Goal: Navigation & Orientation: Find specific page/section

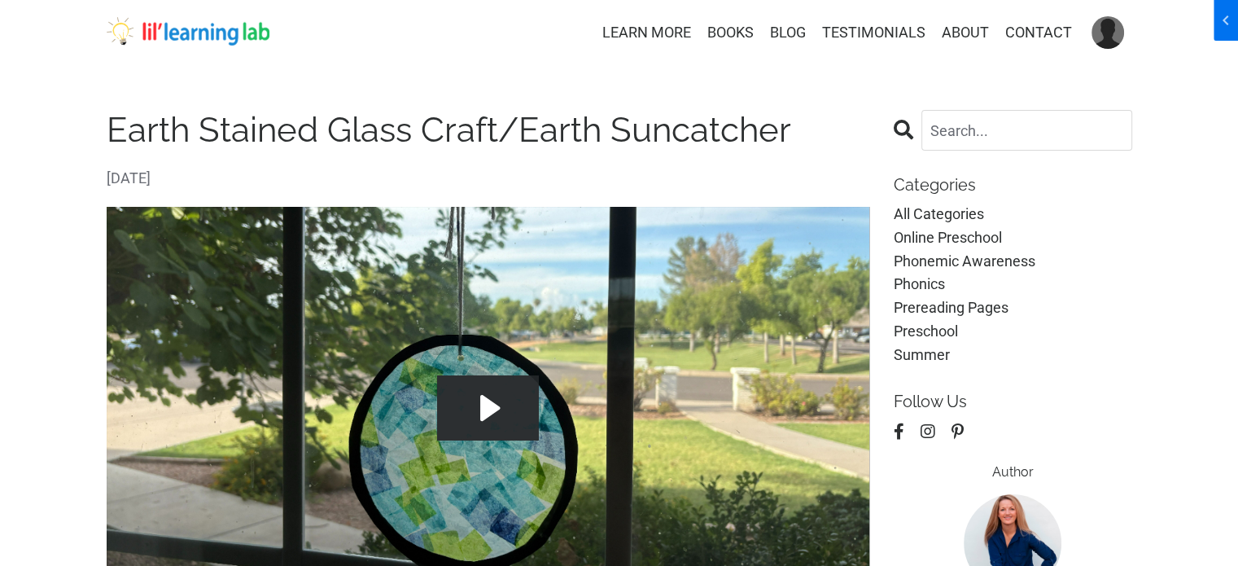
click at [183, 43] on img at bounding box center [188, 31] width 163 height 29
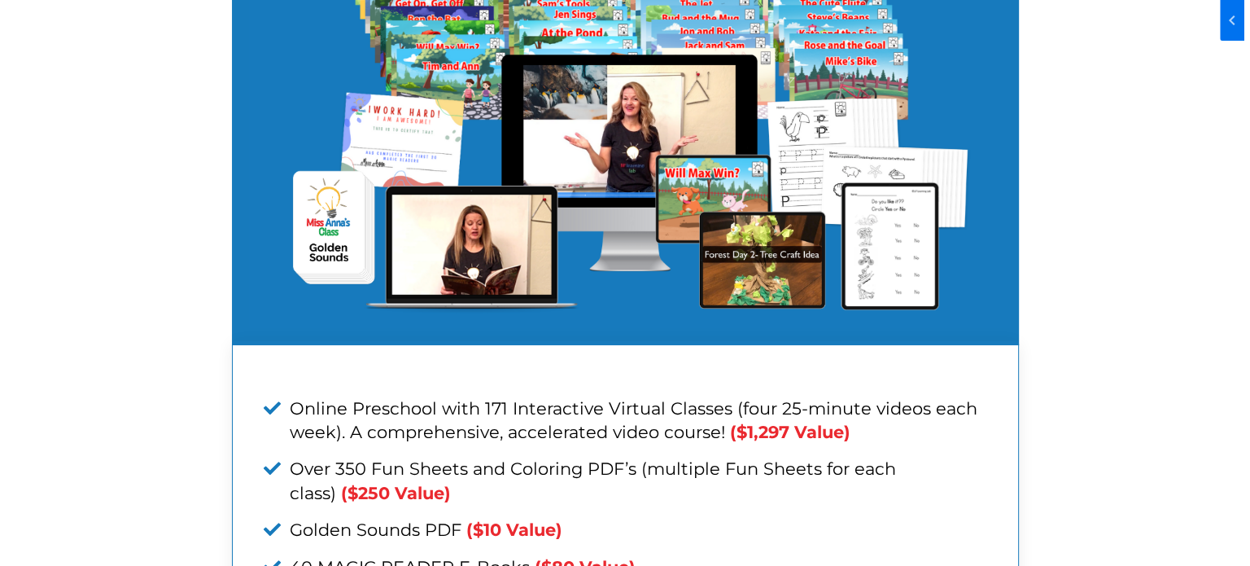
scroll to position [6105, 0]
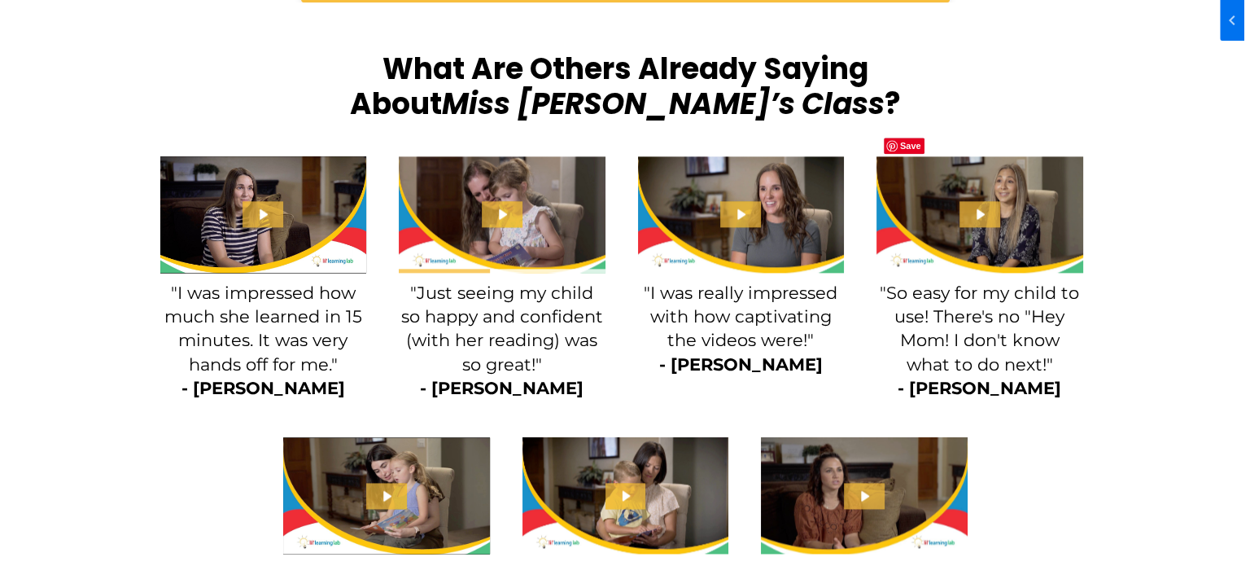
scroll to position [2523, 0]
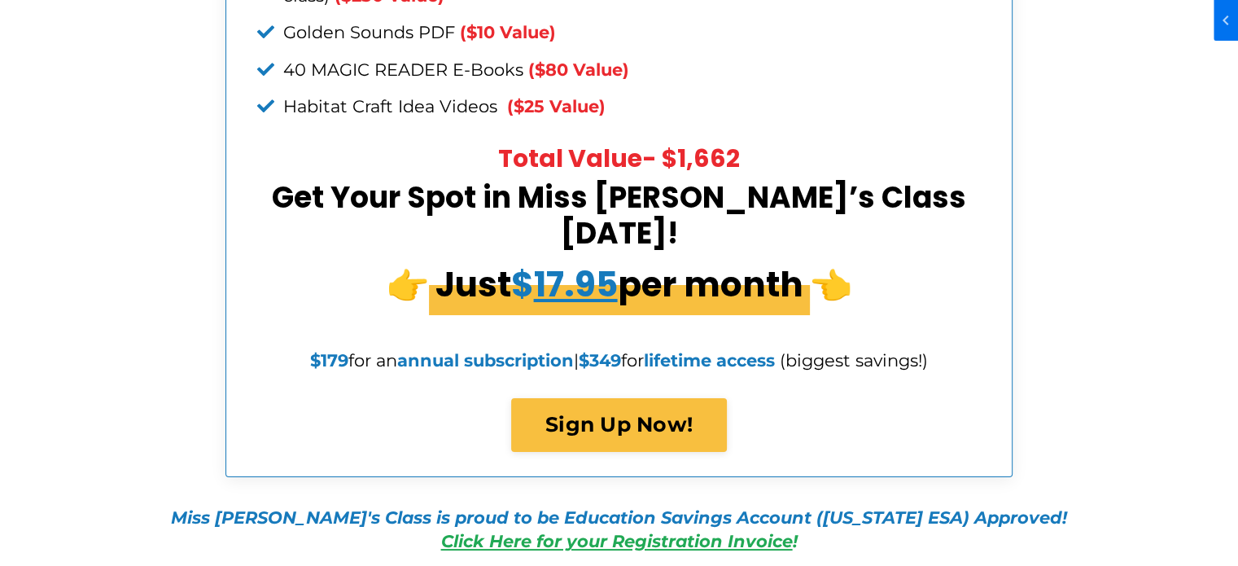
scroll to position [6268, 0]
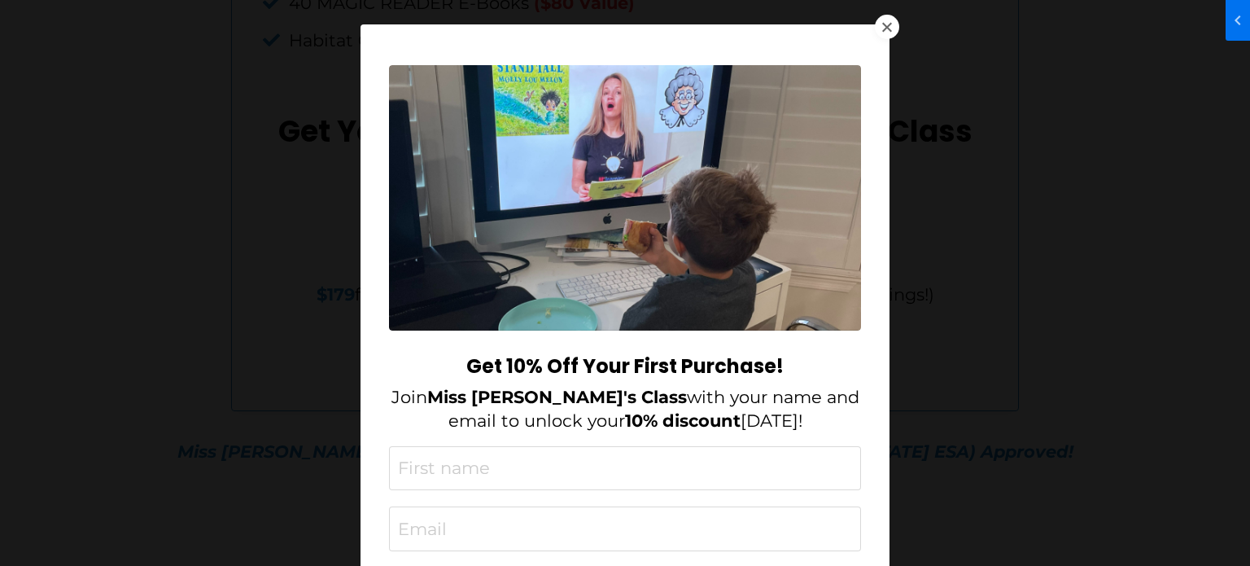
click at [166, 203] on div "Get 10% Off Your First Purchase! Join Miss Anna's Class with your name and emai…" at bounding box center [625, 283] width 1250 height 566
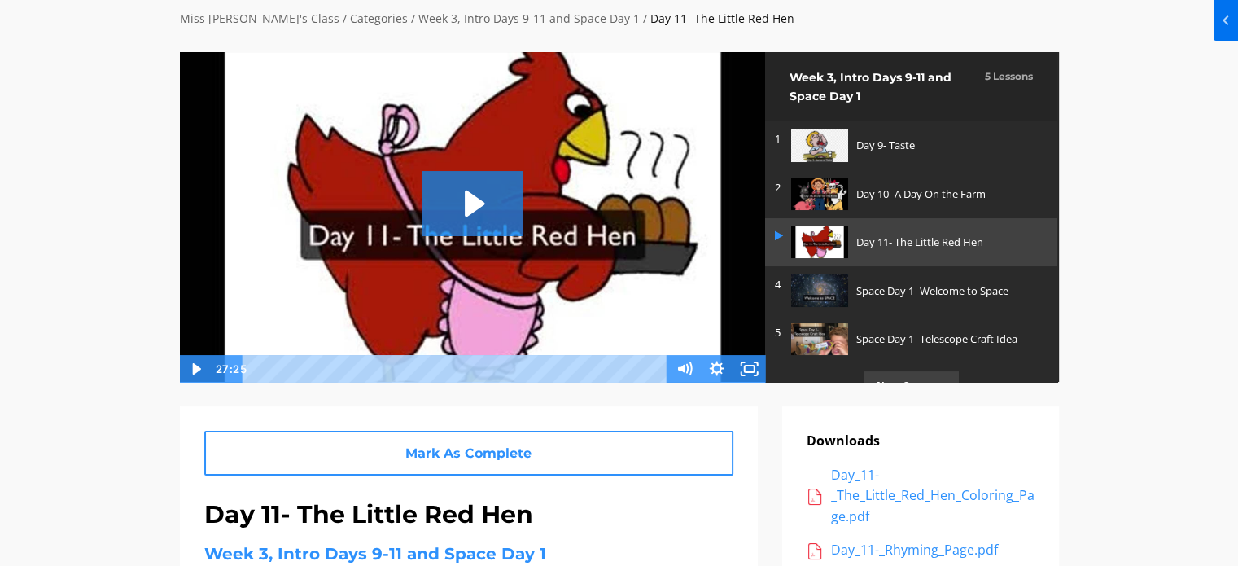
drag, startPoint x: 92, startPoint y: 167, endPoint x: 93, endPoint y: 159, distance: 8.2
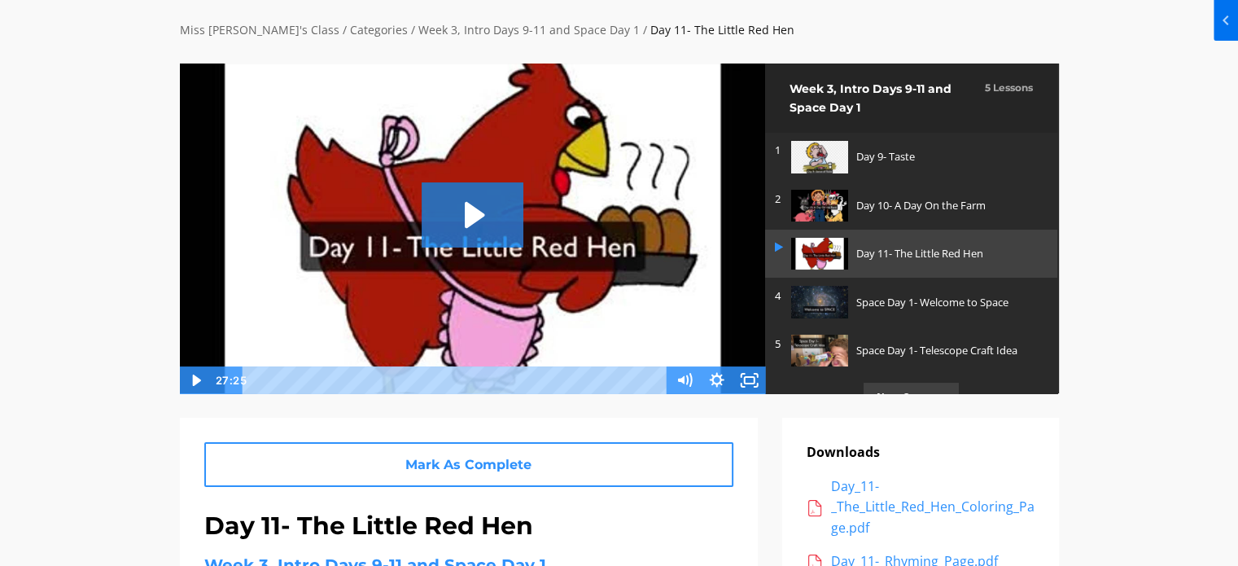
scroll to position [89, 0]
